Goal: Obtain resource: Download file/media

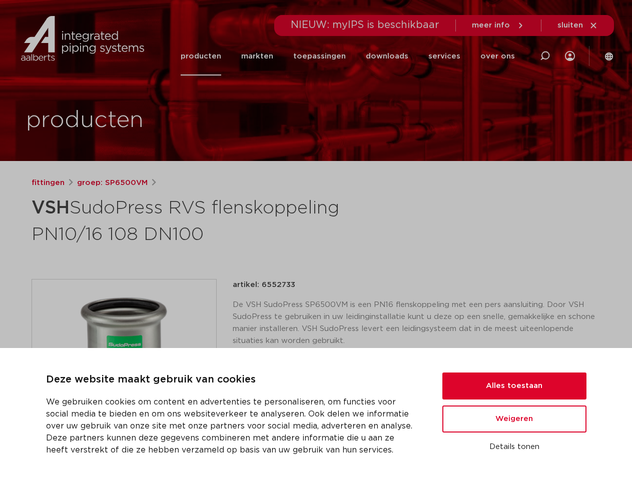
click at [316, 240] on h1 "VSH SudoPress RVS flenskoppeling PN10/16 108 DN100" at bounding box center [220, 220] width 376 height 54
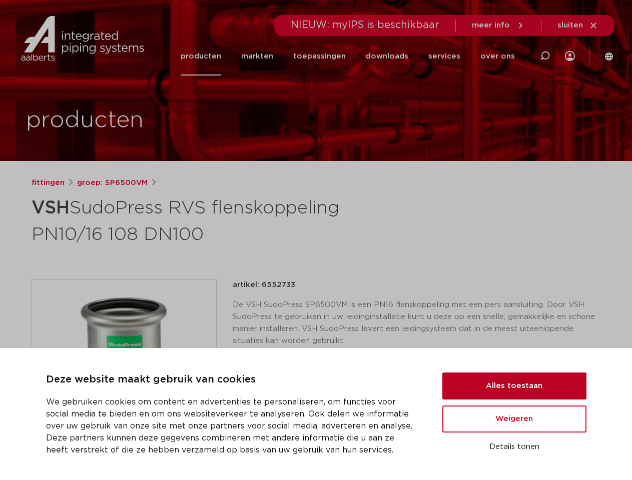
click at [514, 386] on button "Alles toestaan" at bounding box center [514, 386] width 144 height 27
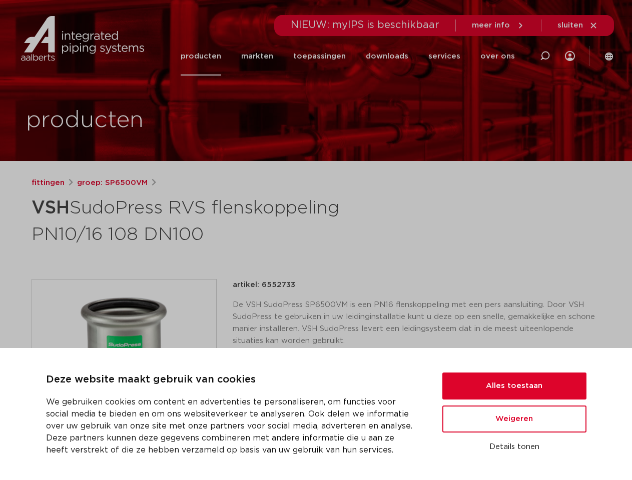
click at [514, 419] on div "artikel: 6552733 De VSH SudoPress SP6500VM is een PN16 flenskoppeling met een p…" at bounding box center [417, 371] width 368 height 185
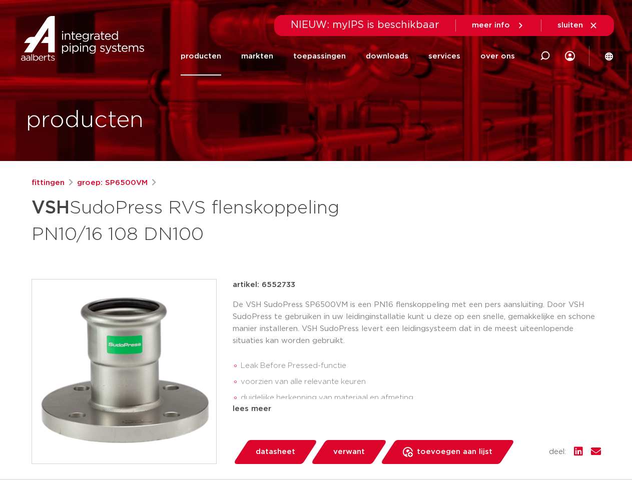
click at [514, 447] on div "datasheet verwant toevoegen aan lijst opslaan in my IPS verwijder uit lijst" at bounding box center [421, 452] width 360 height 24
click at [353, 56] on li "toepassingen" at bounding box center [319, 56] width 73 height 39
click at [545, 56] on icon at bounding box center [545, 56] width 12 height 12
click at [578, 26] on span "sluiten" at bounding box center [570, 26] width 26 height 8
